Goal: Information Seeking & Learning: Learn about a topic

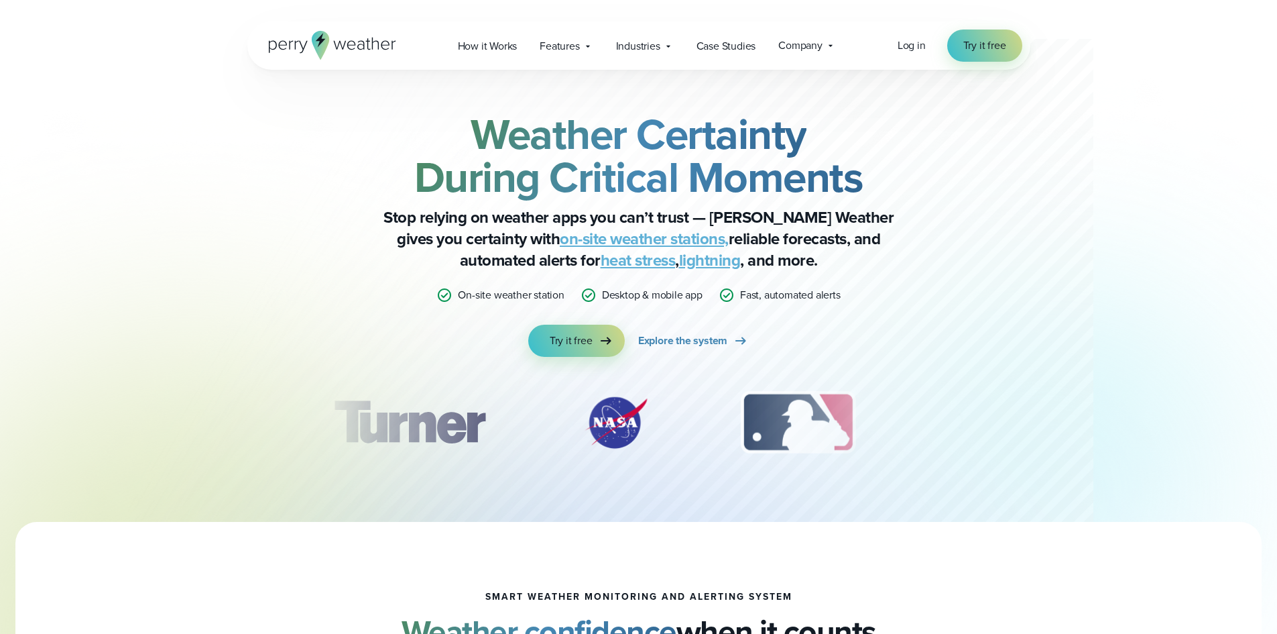
scroll to position [201, 0]
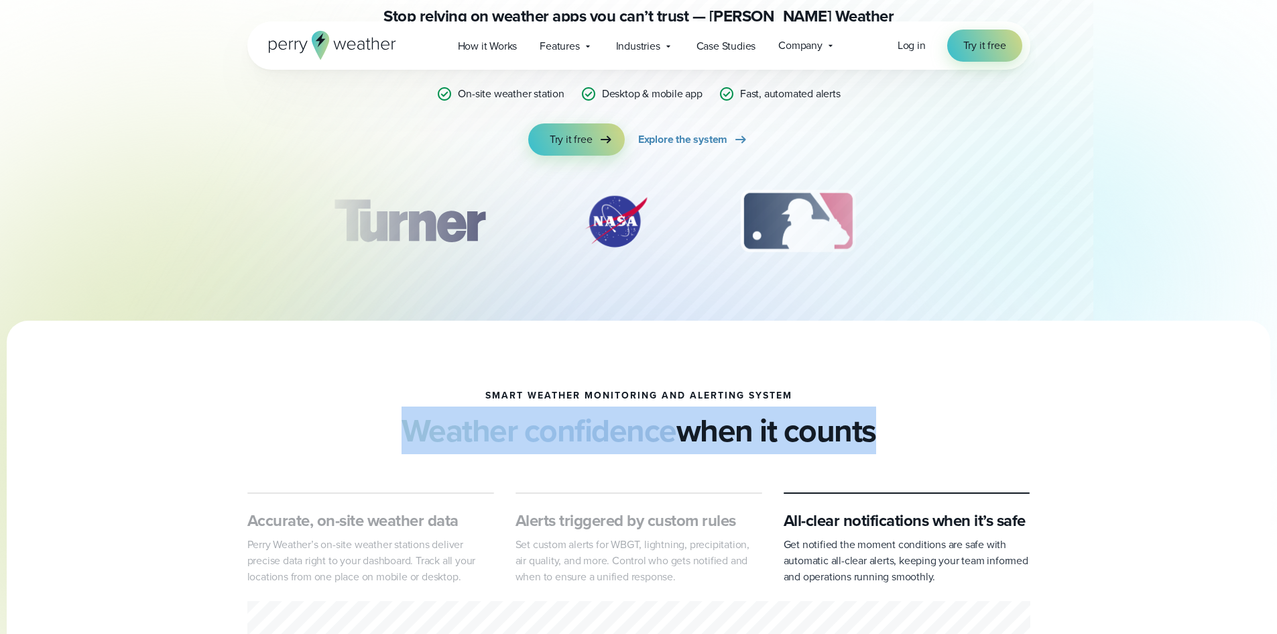
drag, startPoint x: 770, startPoint y: 433, endPoint x: 937, endPoint y: 437, distance: 167.0
click at [937, 437] on div "smart weather monitoring and alerting system Weather confidence when it counts" at bounding box center [638, 419] width 783 height 59
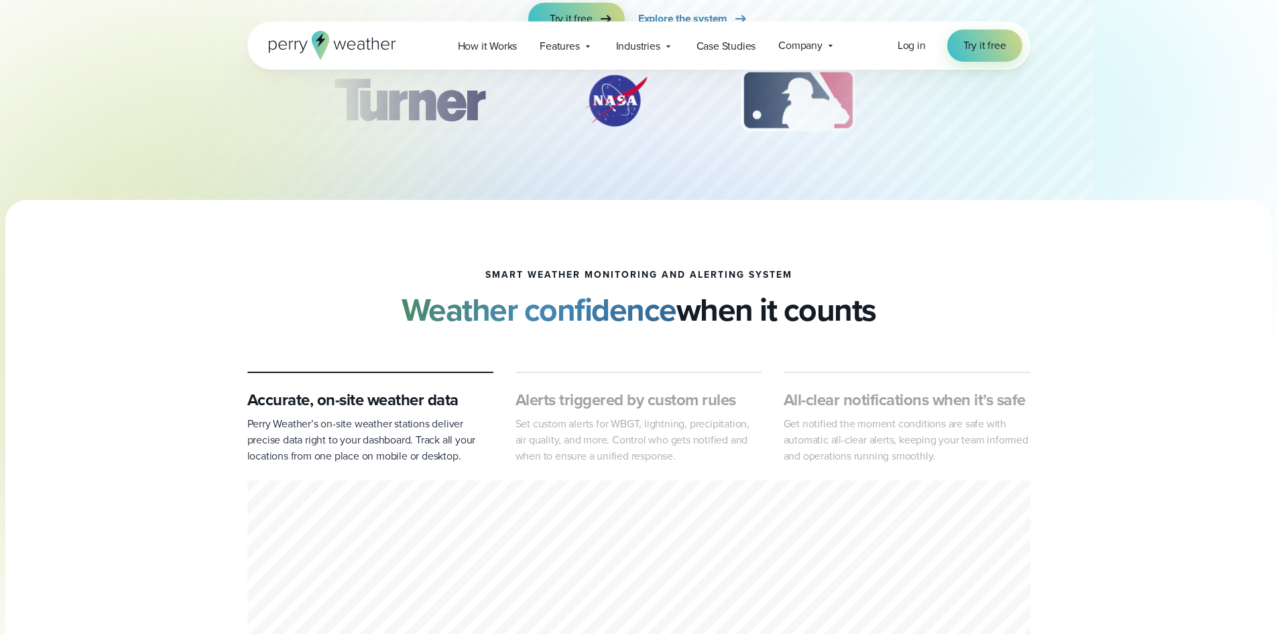
scroll to position [375, 0]
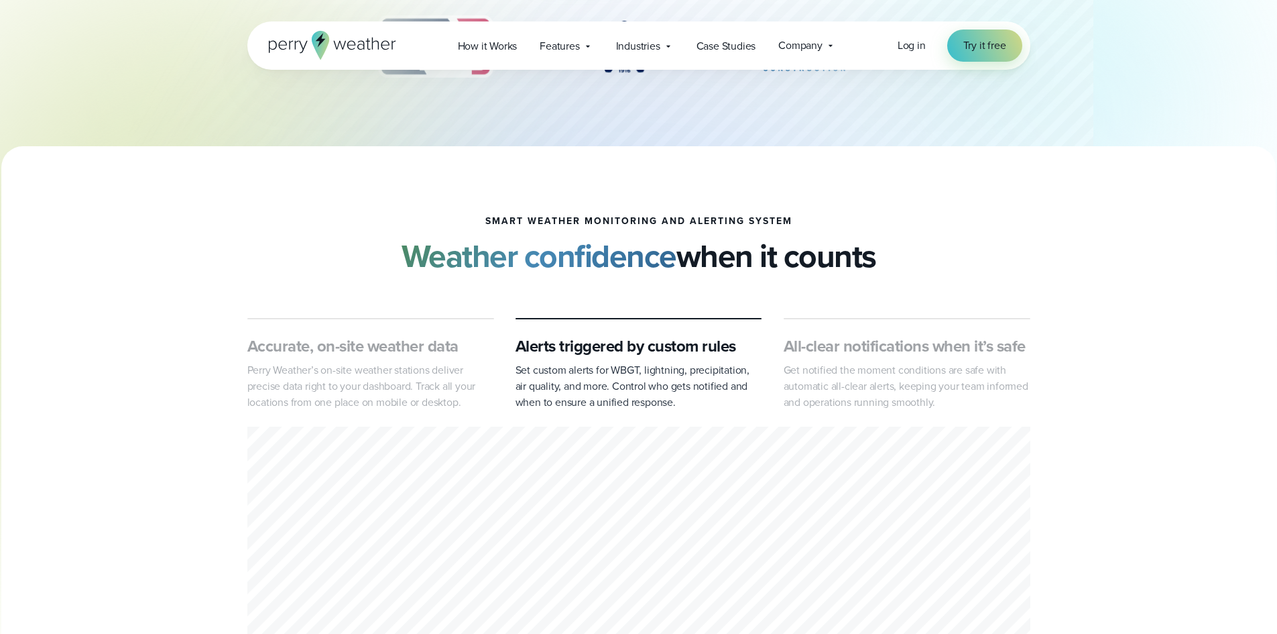
click at [143, 575] on div "Accurate, on-site weather data Perry Weather’s on-site weather stations deliver…" at bounding box center [638, 508] width 1277 height 381
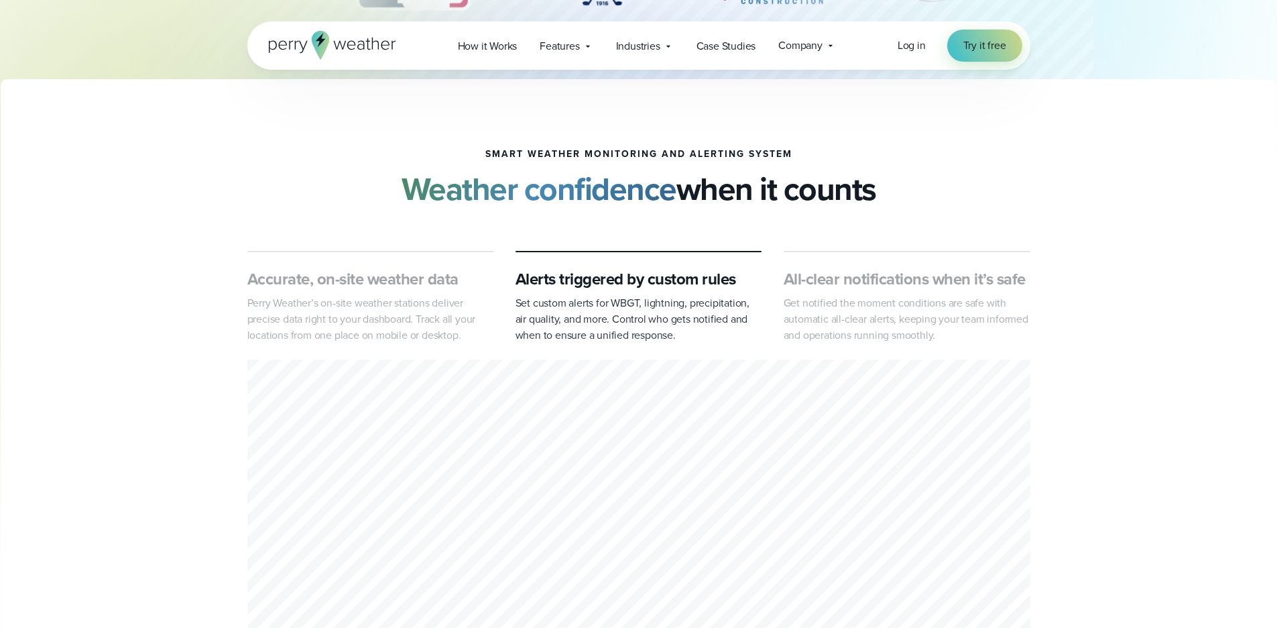
drag, startPoint x: 377, startPoint y: 244, endPoint x: 374, endPoint y: 227, distance: 17.6
click at [374, 227] on div "smart weather monitoring and alerting system Weather confidence when it counts …" at bounding box center [638, 390] width 1277 height 483
click at [358, 217] on div "smart weather monitoring and alerting system Weather confidence when it counts …" at bounding box center [638, 390] width 1277 height 483
click at [565, 44] on span "Features" at bounding box center [560, 46] width 40 height 16
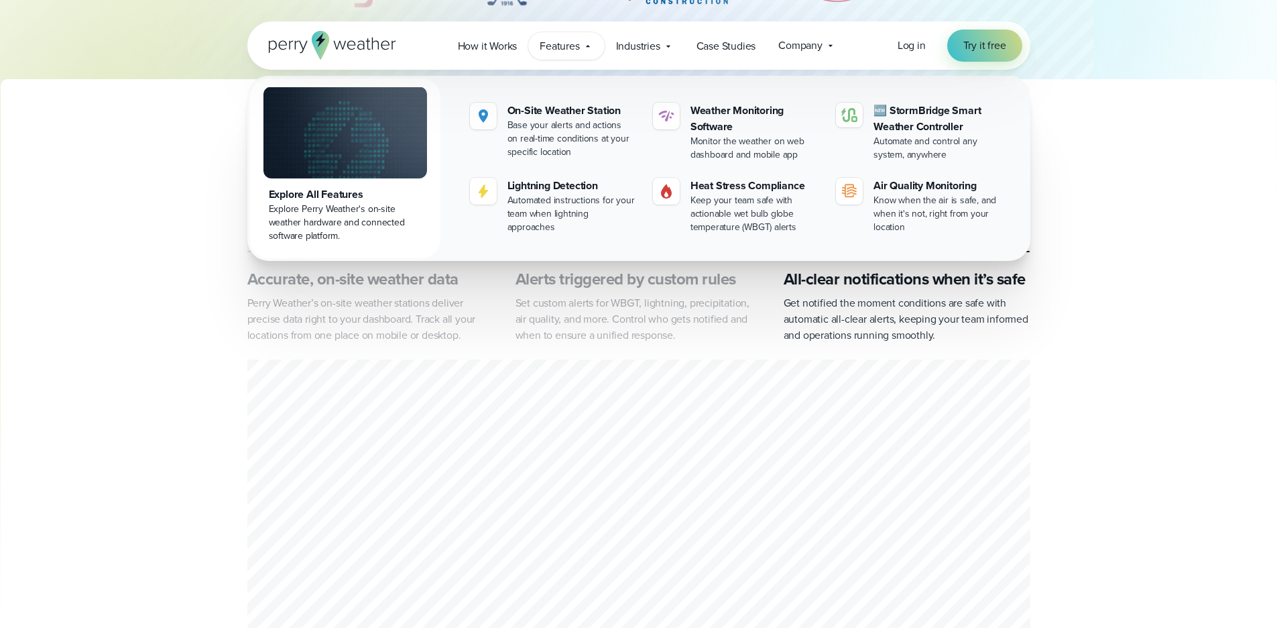
click at [333, 188] on div "Explore All Features" at bounding box center [345, 194] width 153 height 16
click at [0, 352] on div "Accurate, on-site weather data Perry Weather’s on-site weather stations deliver…" at bounding box center [638, 441] width 1277 height 381
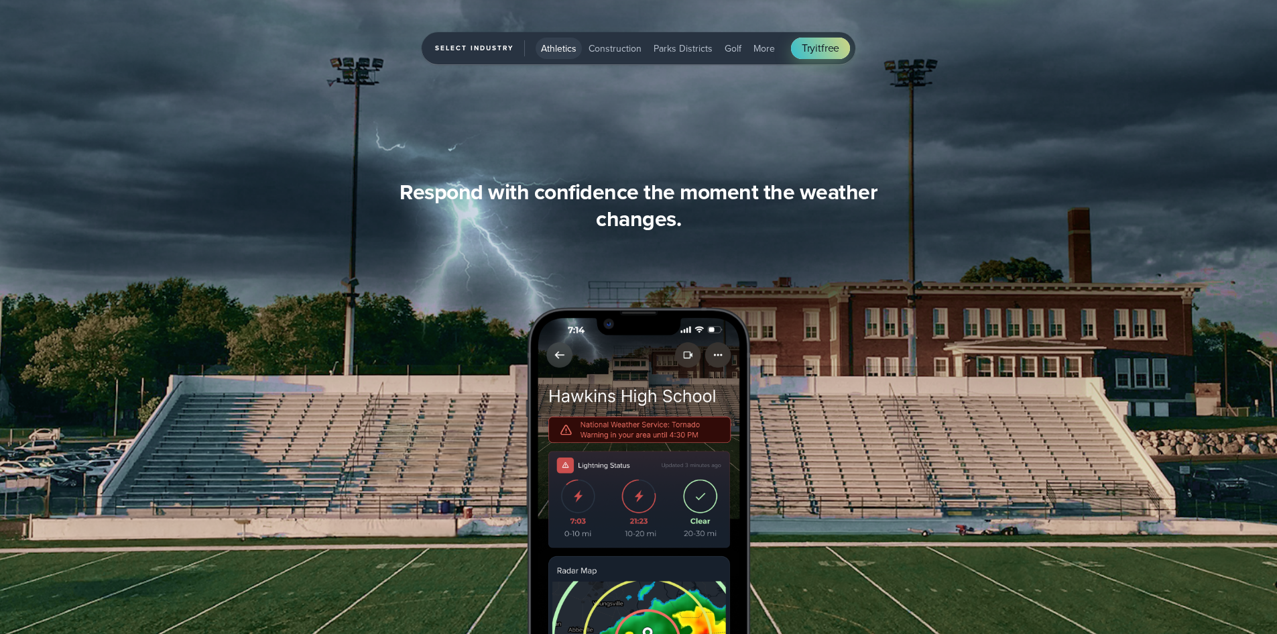
scroll to position [1207, 0]
click at [837, 607] on div "Stay ahead of changing weather conditions at your campus… Respond with confiden…" at bounding box center [638, 437] width 783 height 519
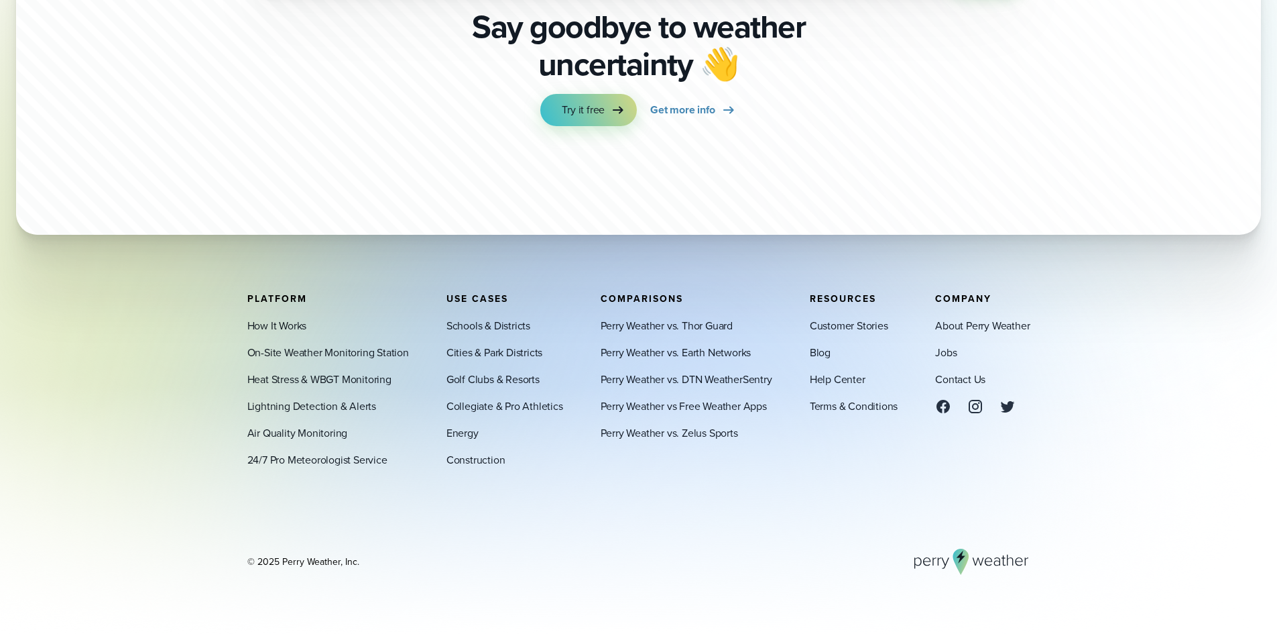
scroll to position [4709, 0]
click at [123, 357] on footer "Platform How It Works On-Site Weather Monitoring Station Heat Stress & WBGT Mon…" at bounding box center [638, 434] width 1277 height 400
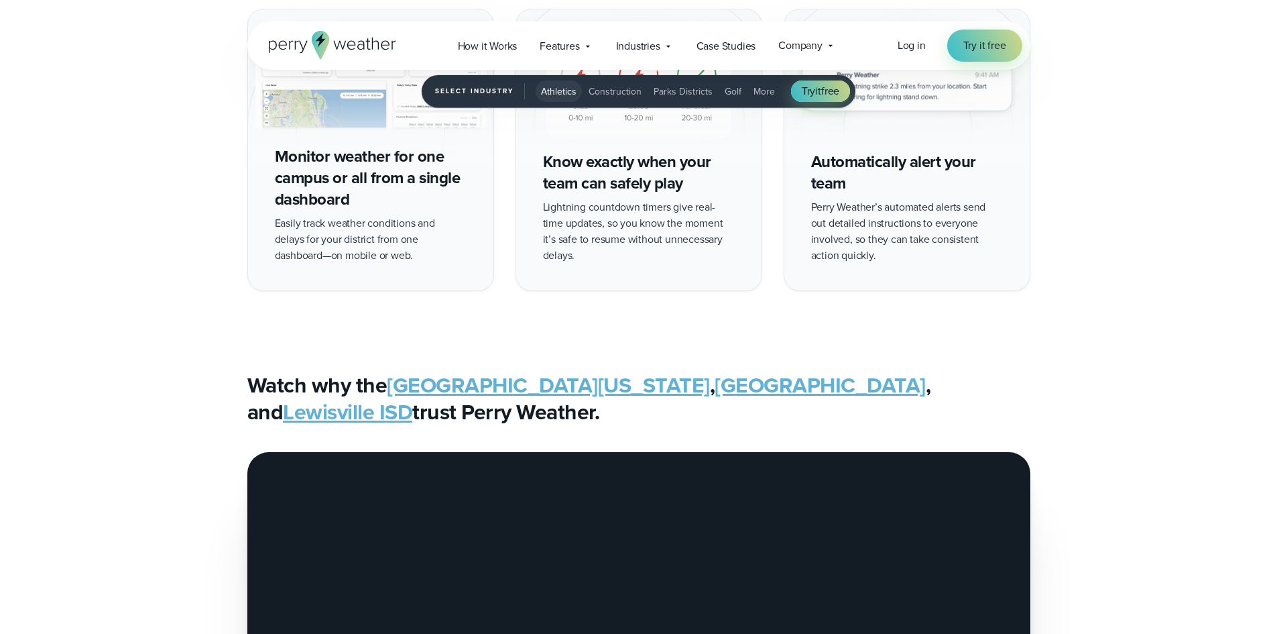
scroll to position [2496, 0]
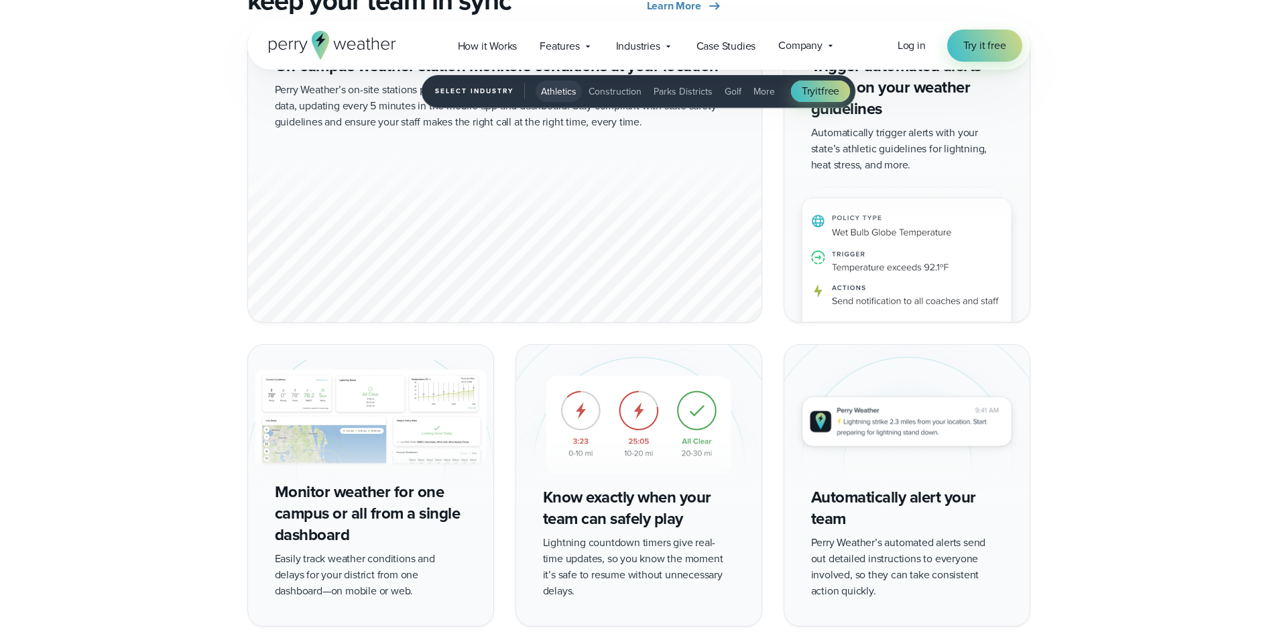
click at [118, 379] on div "On-campus weather station monitors conditions at your location Perry Weather’s …" at bounding box center [638, 326] width 1277 height 599
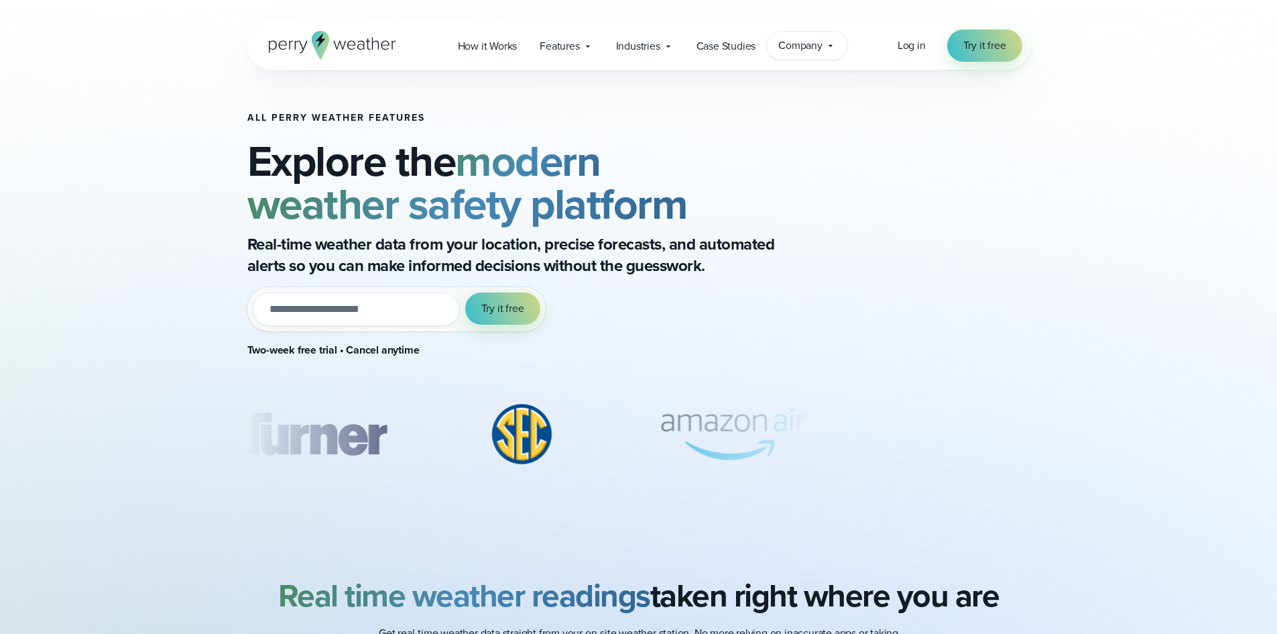
click at [809, 40] on span "Company" at bounding box center [800, 46] width 44 height 16
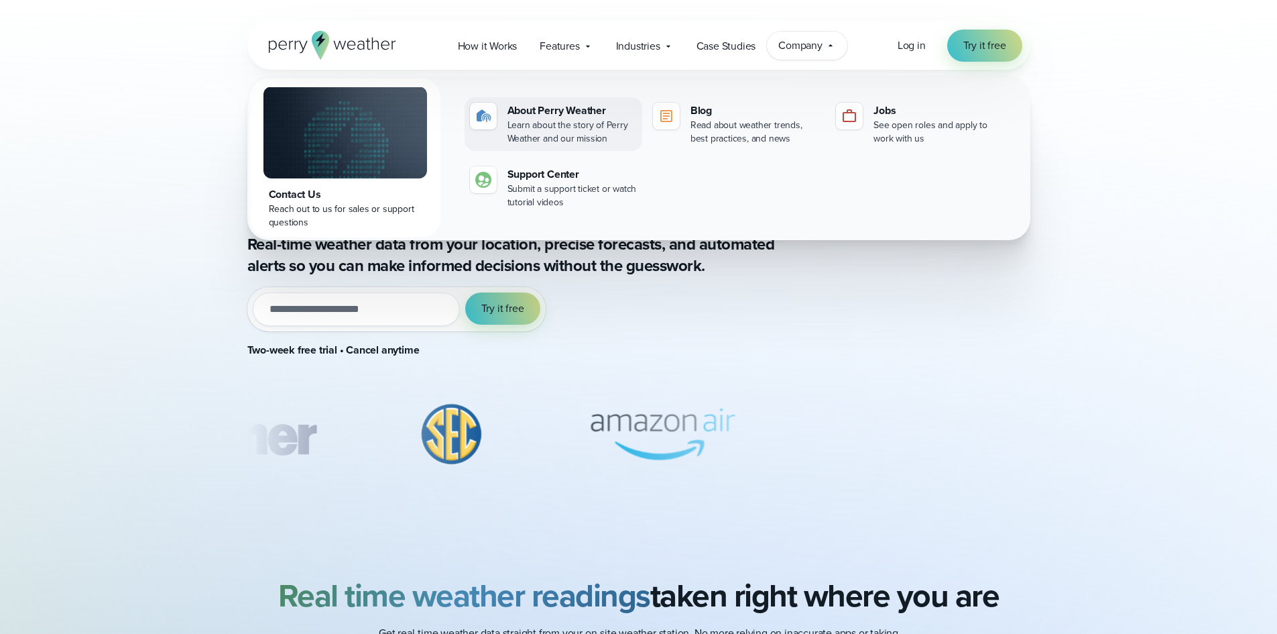
click at [500, 115] on link "About Perry Weather Learn about the story of Perry Weather and our mission" at bounding box center [554, 124] width 178 height 54
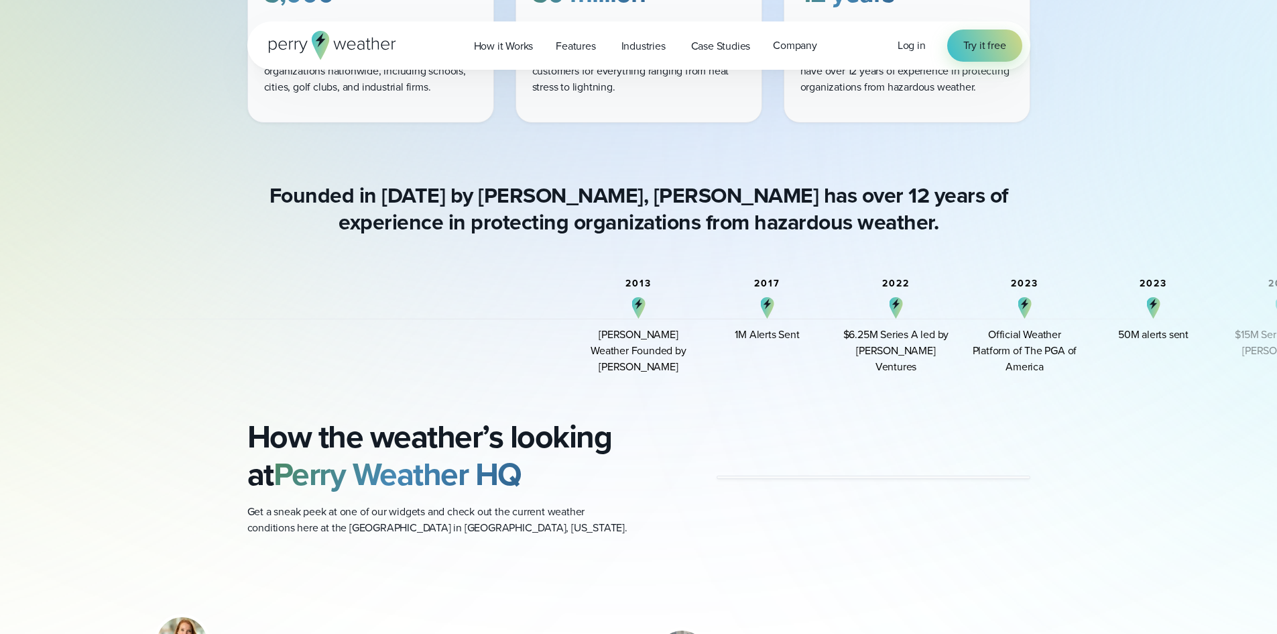
scroll to position [804, 0]
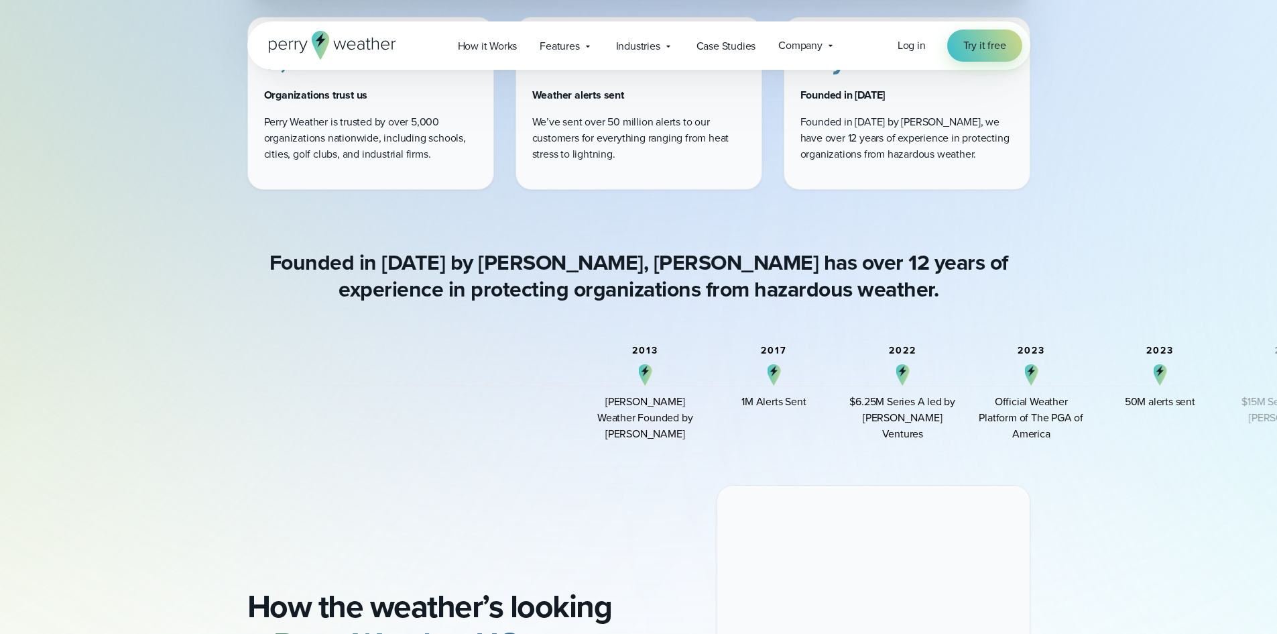
drag, startPoint x: 655, startPoint y: 416, endPoint x: 669, endPoint y: 430, distance: 19.9
click at [669, 430] on div "Perry Weather Founded by Colin Perry" at bounding box center [644, 418] width 107 height 48
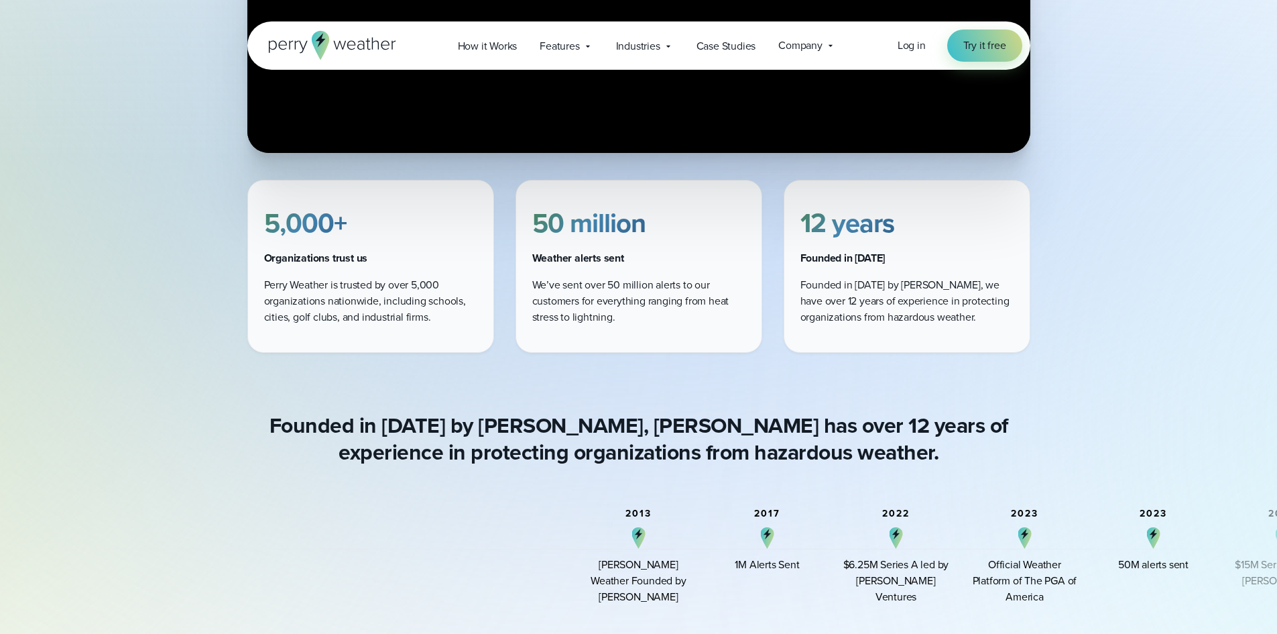
scroll to position [1994, 0]
